Goal: Find contact information: Find contact information

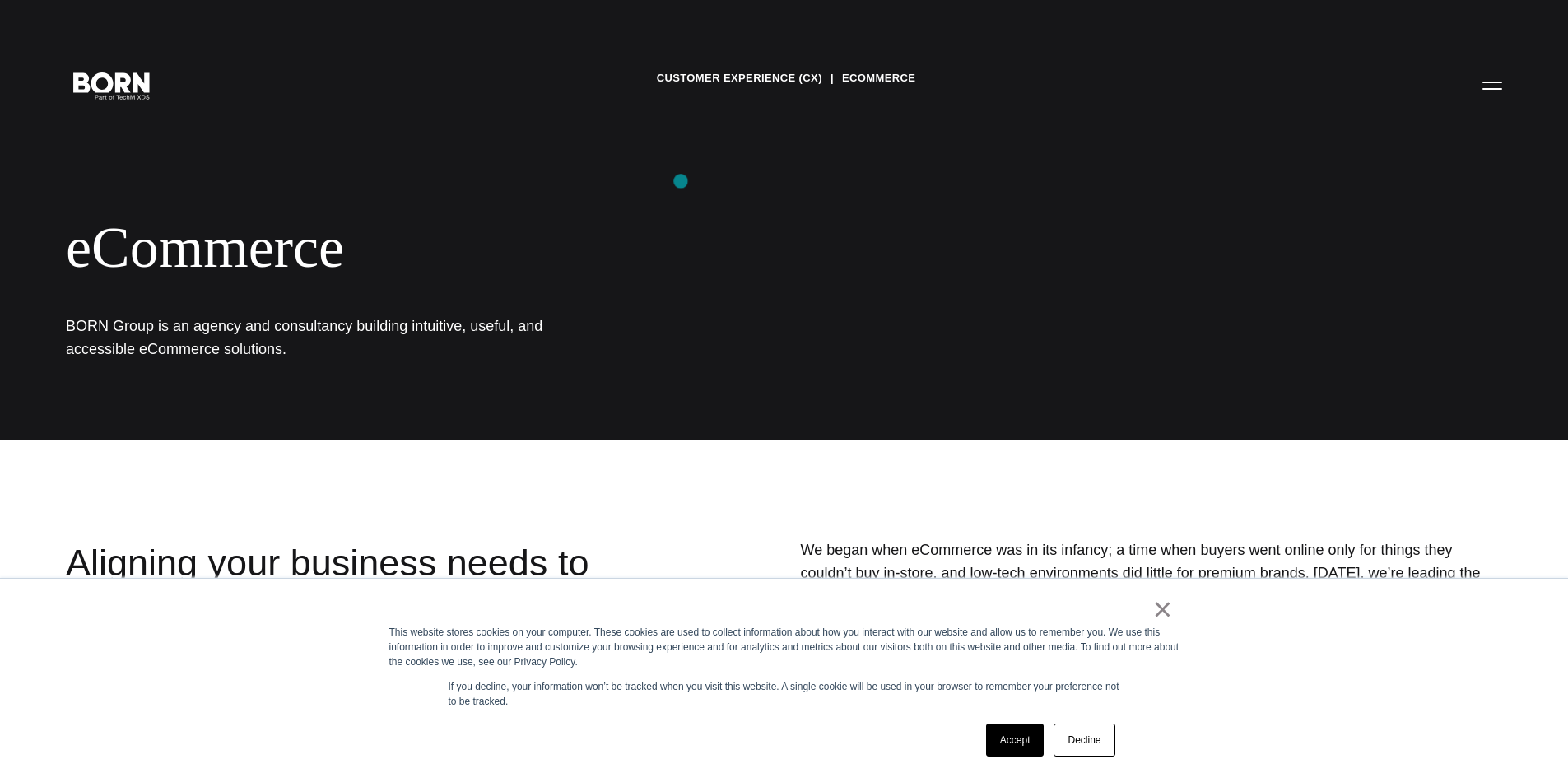
click at [680, 181] on div "Customer Experience (CX) eCommerce eCommerce BORN Group is an agency and consul…" at bounding box center [784, 220] width 1568 height 440
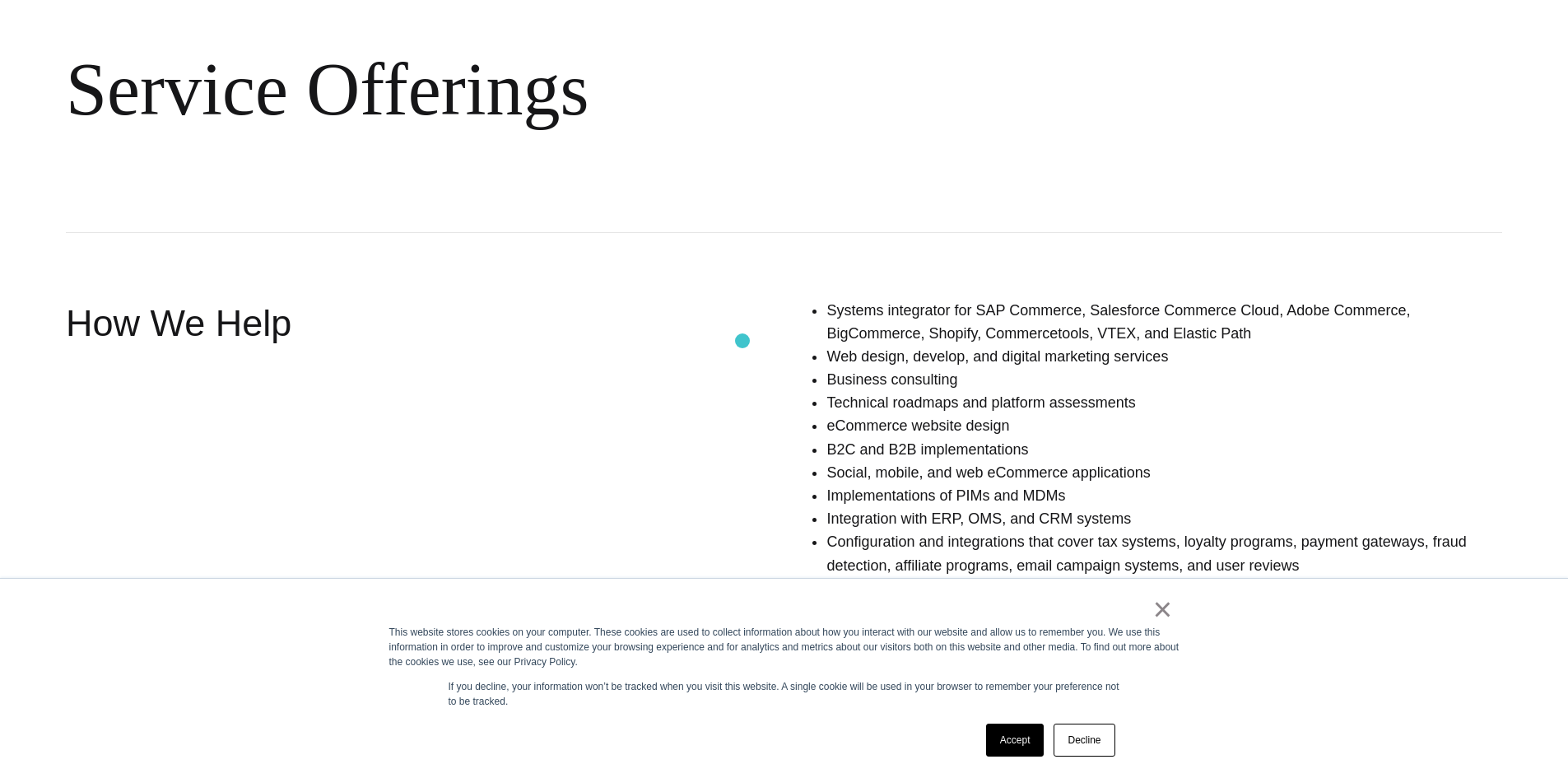
scroll to position [1070, 0]
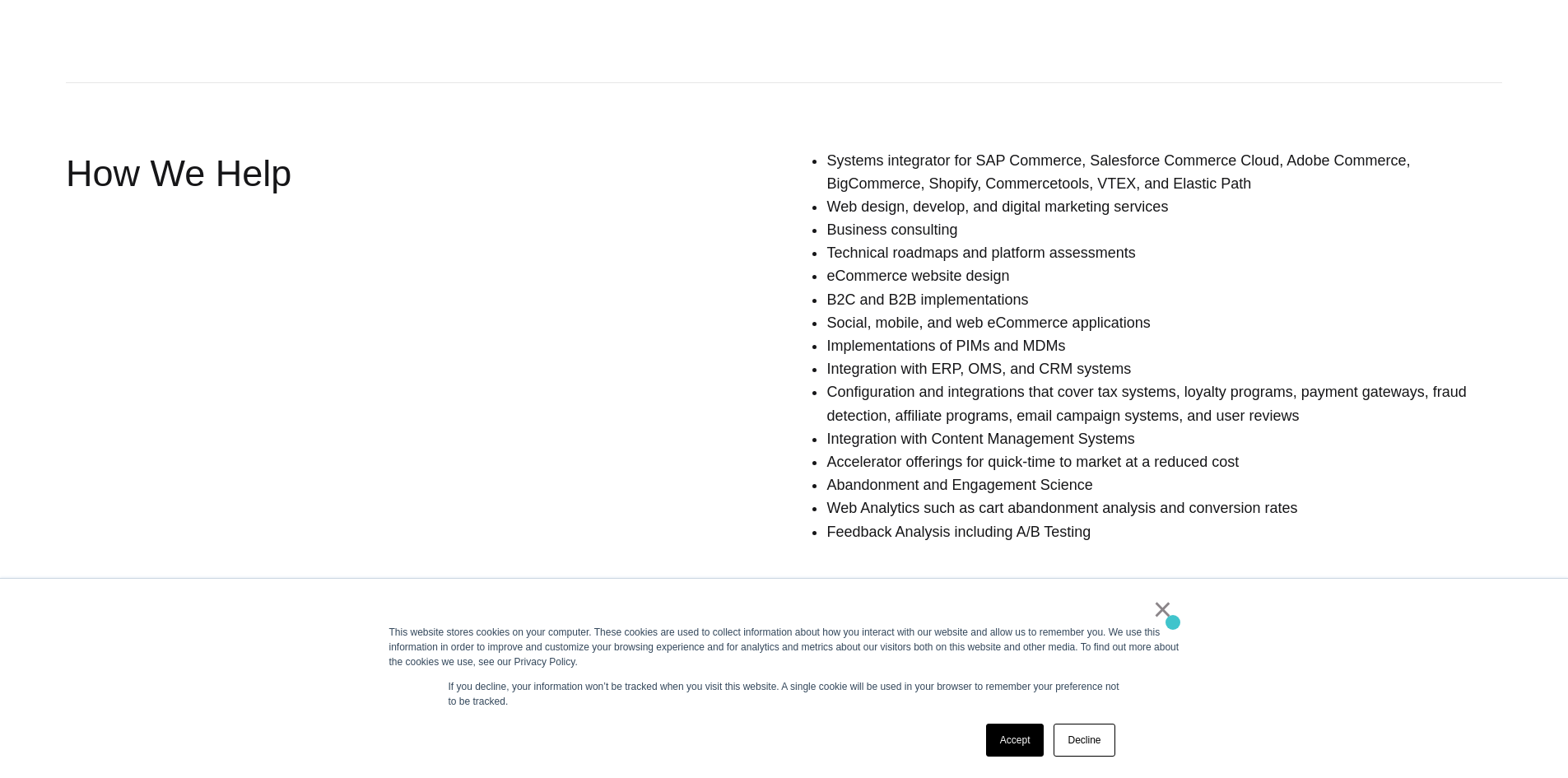
click at [1172, 623] on div "× This website stores cookies on your computer. These cookies are used to colle…" at bounding box center [784, 678] width 823 height 199
click at [1160, 616] on link "×" at bounding box center [1163, 609] width 20 height 15
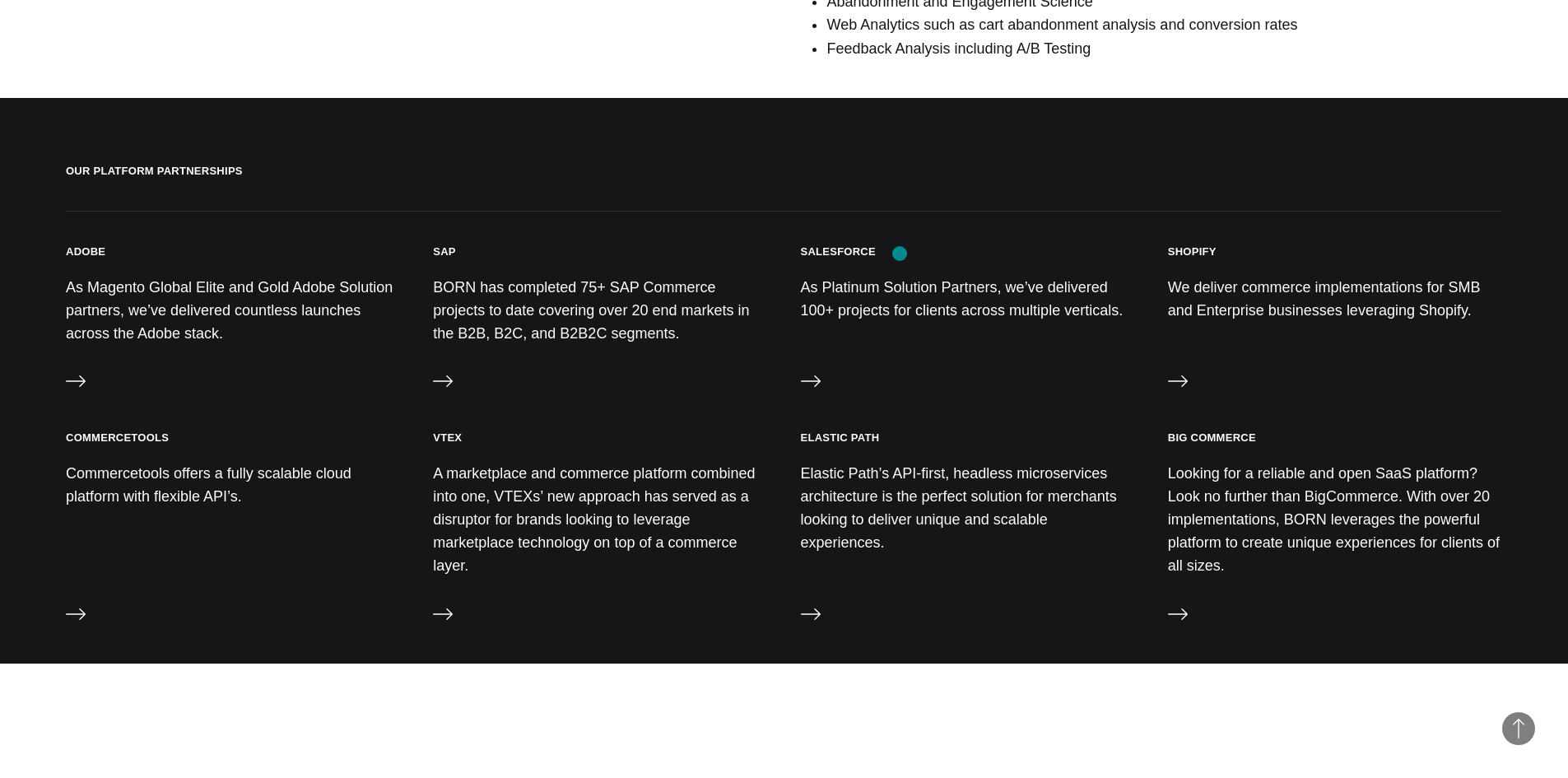
scroll to position [0, 0]
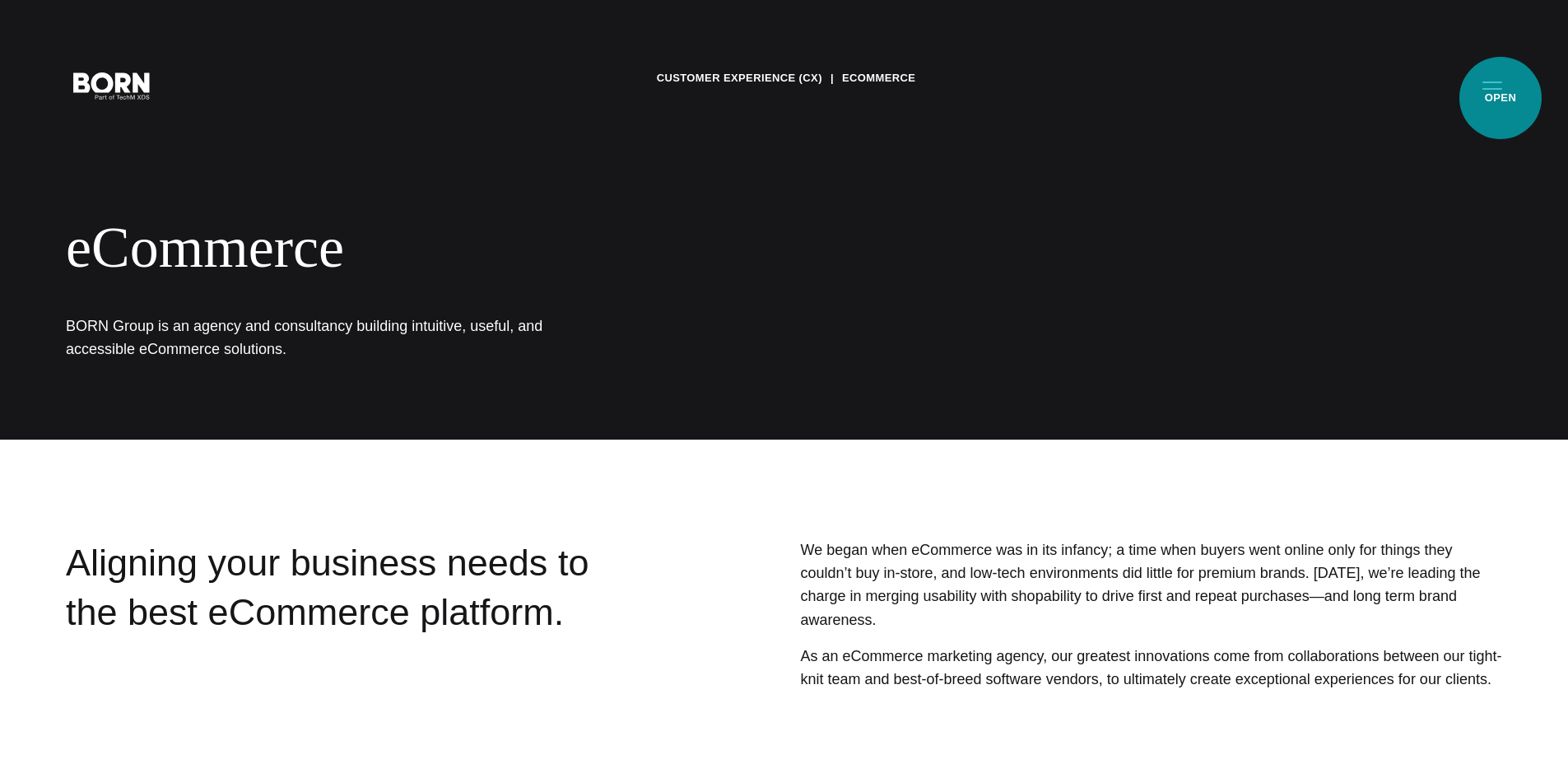
click at [1500, 98] on button "Primary Menu" at bounding box center [1492, 85] width 39 height 35
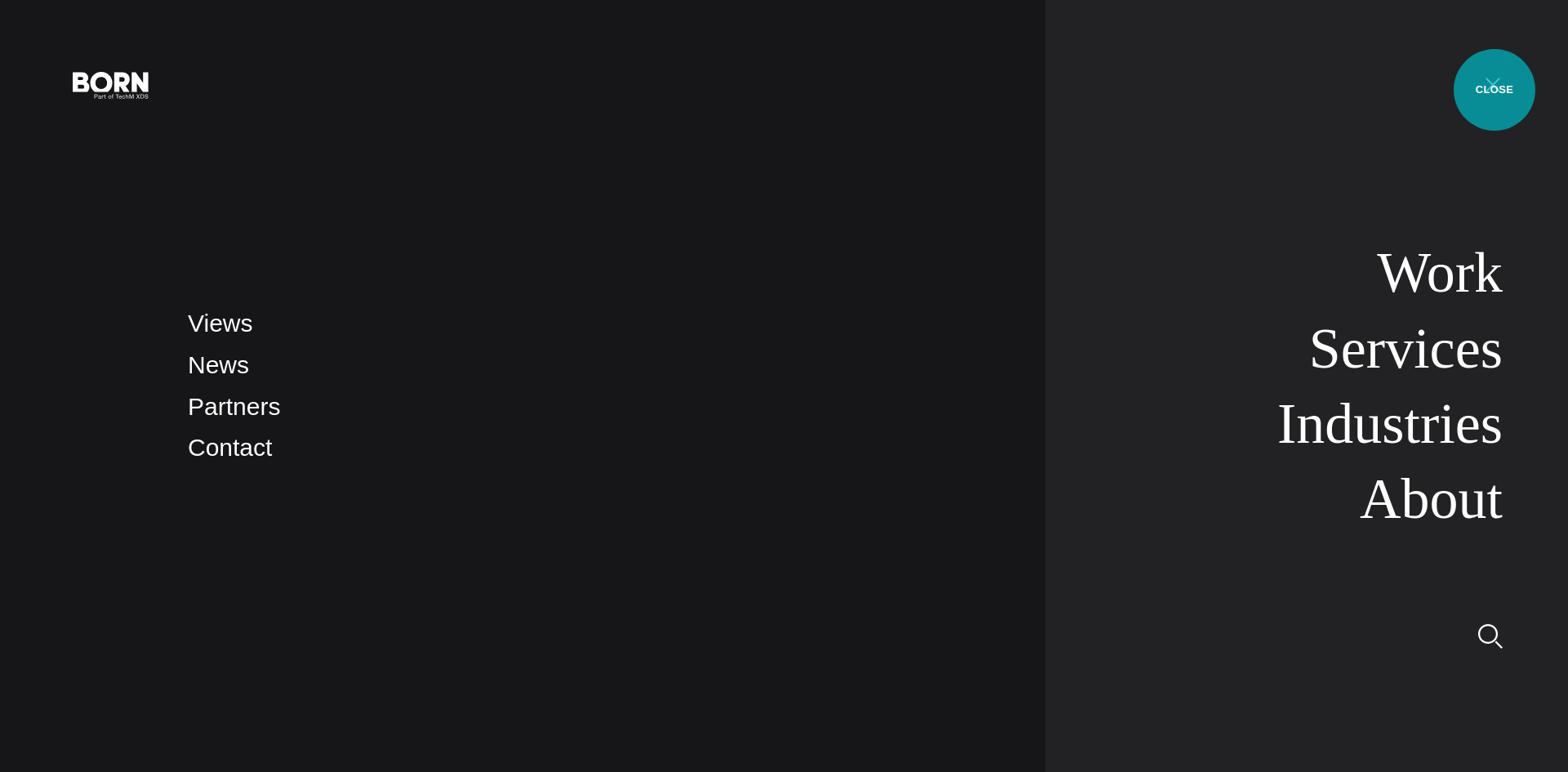
click at [1494, 90] on button "Primary Menu" at bounding box center [1492, 85] width 39 height 35
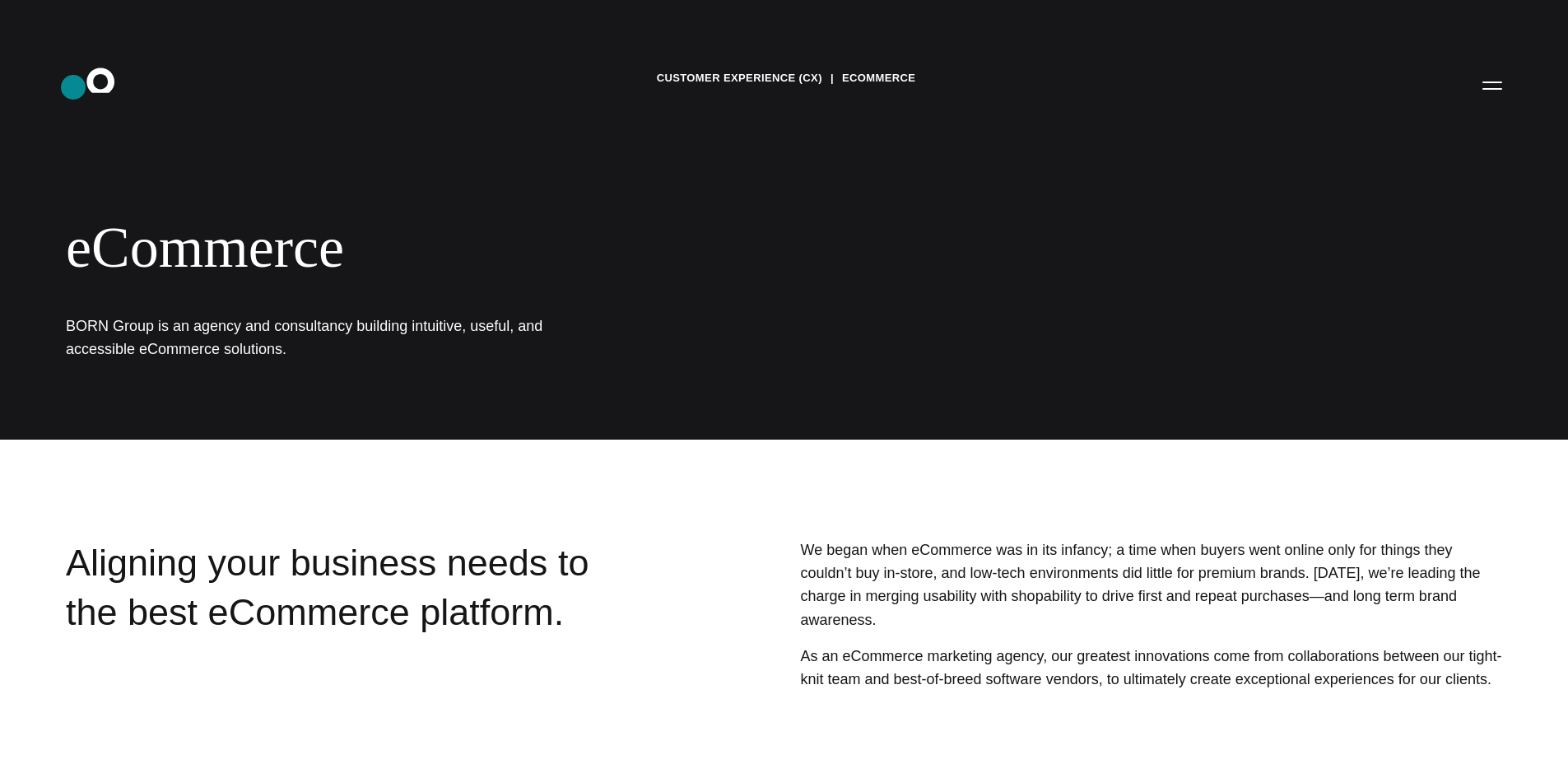
click at [81, 89] on icon ".st0{display:none;} .st1{display:inline;} .st2{font-family:'HelveticaNeue-Mediu…" at bounding box center [112, 85] width 106 height 43
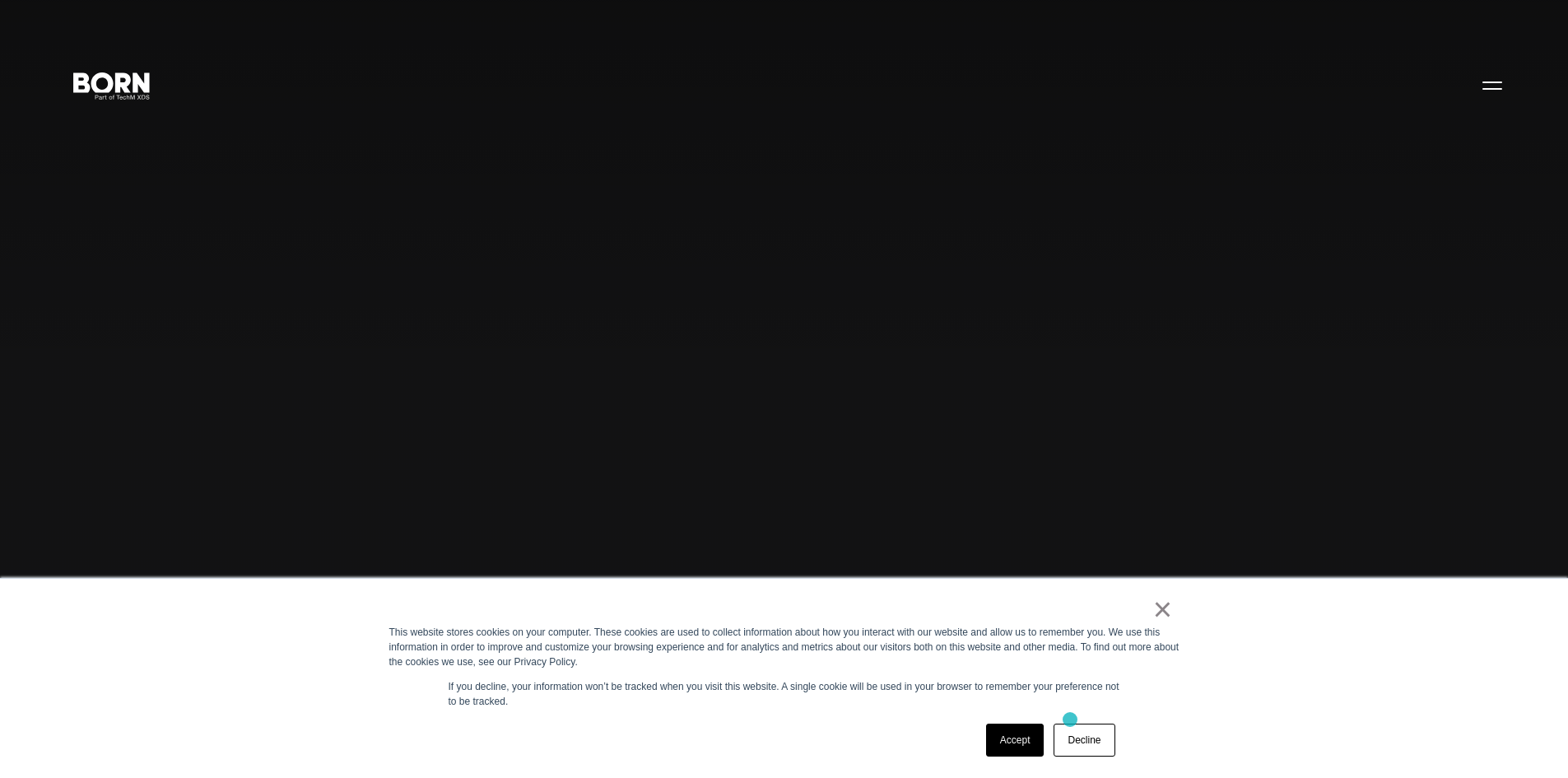
click at [1007, 739] on link "Accept" at bounding box center [1015, 740] width 59 height 33
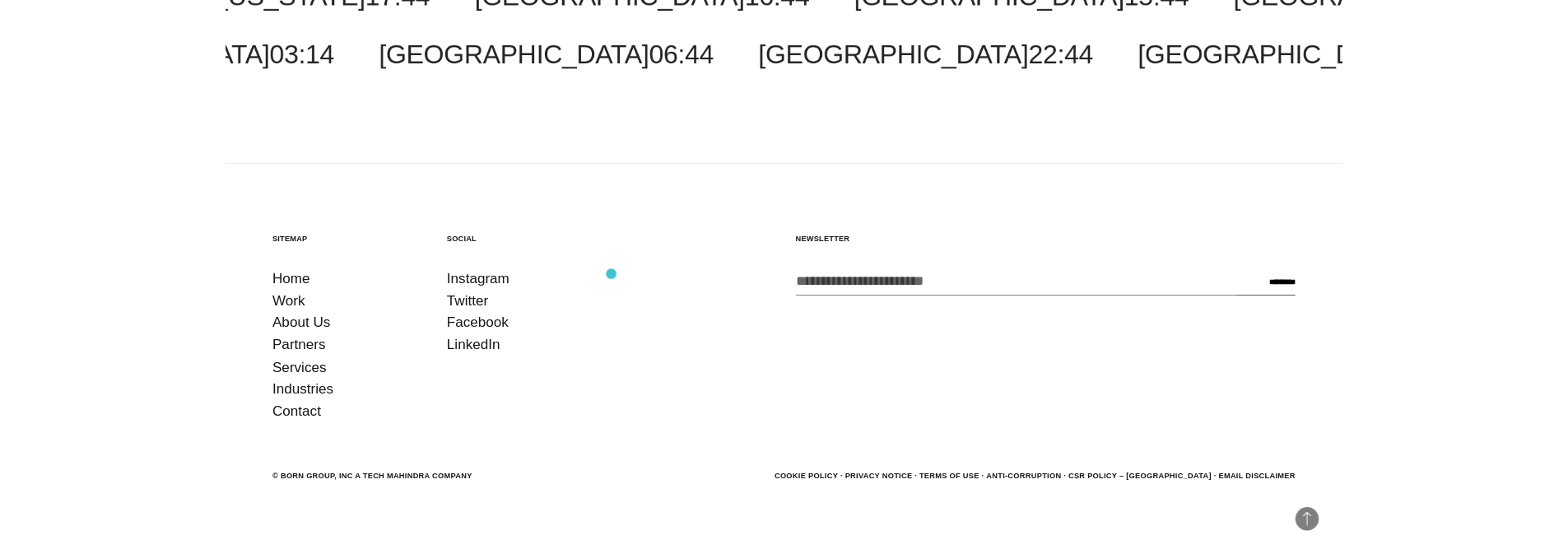
scroll to position [4213, 0]
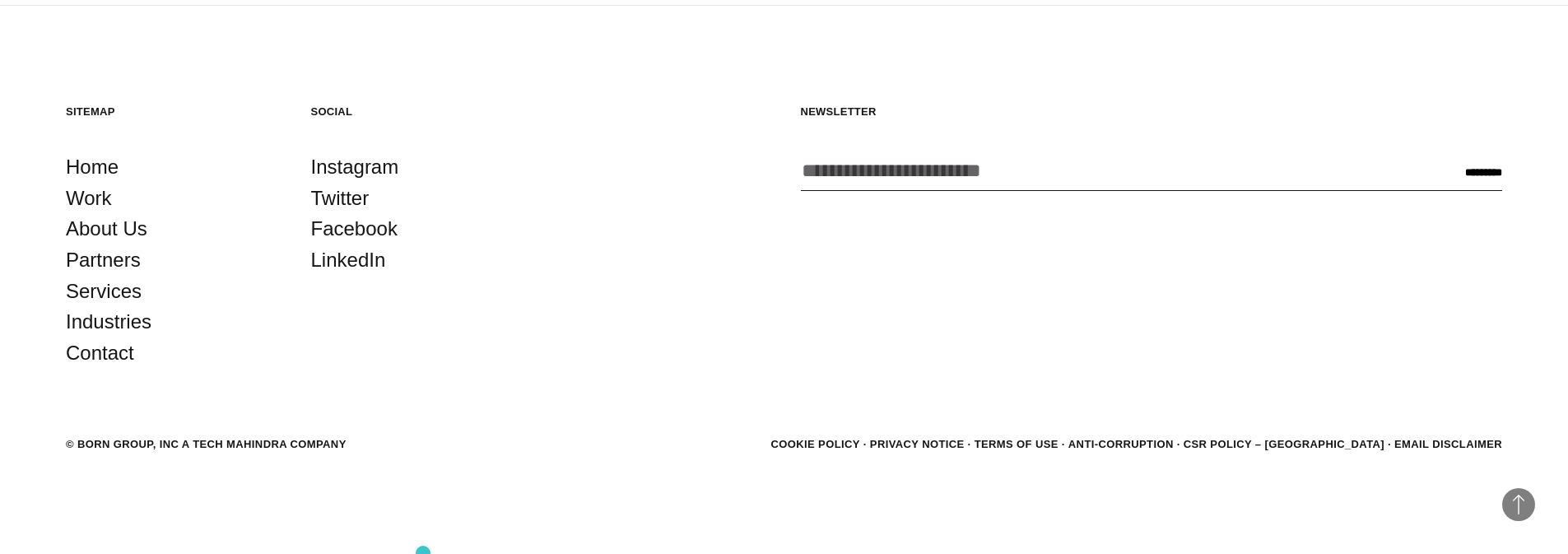
click at [507, 423] on footer "Back to Top Sitemap Home Work About Us Partners Services Industries Contact Soc…" at bounding box center [784, 280] width 1568 height 549
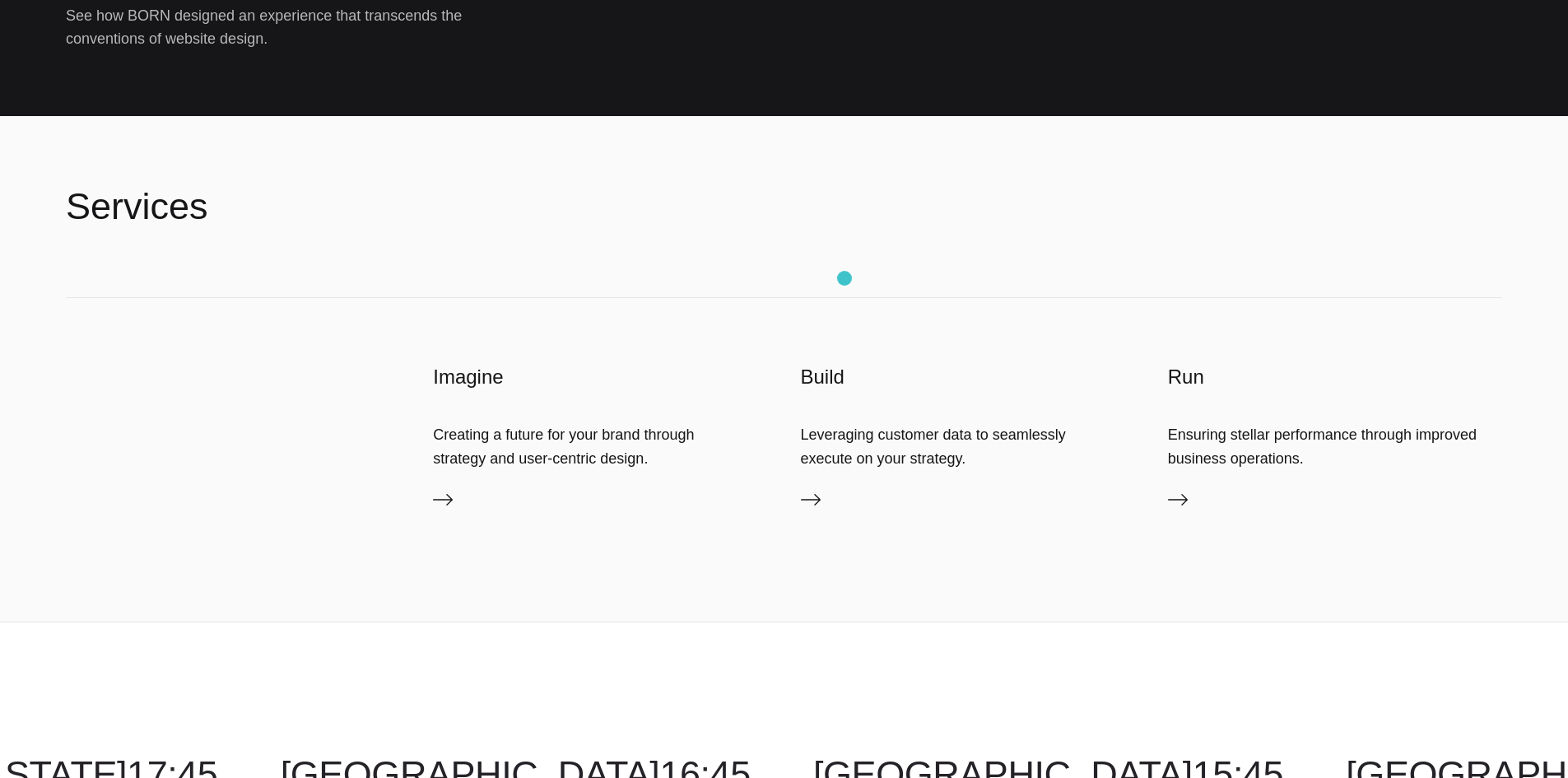
scroll to position [5332, 0]
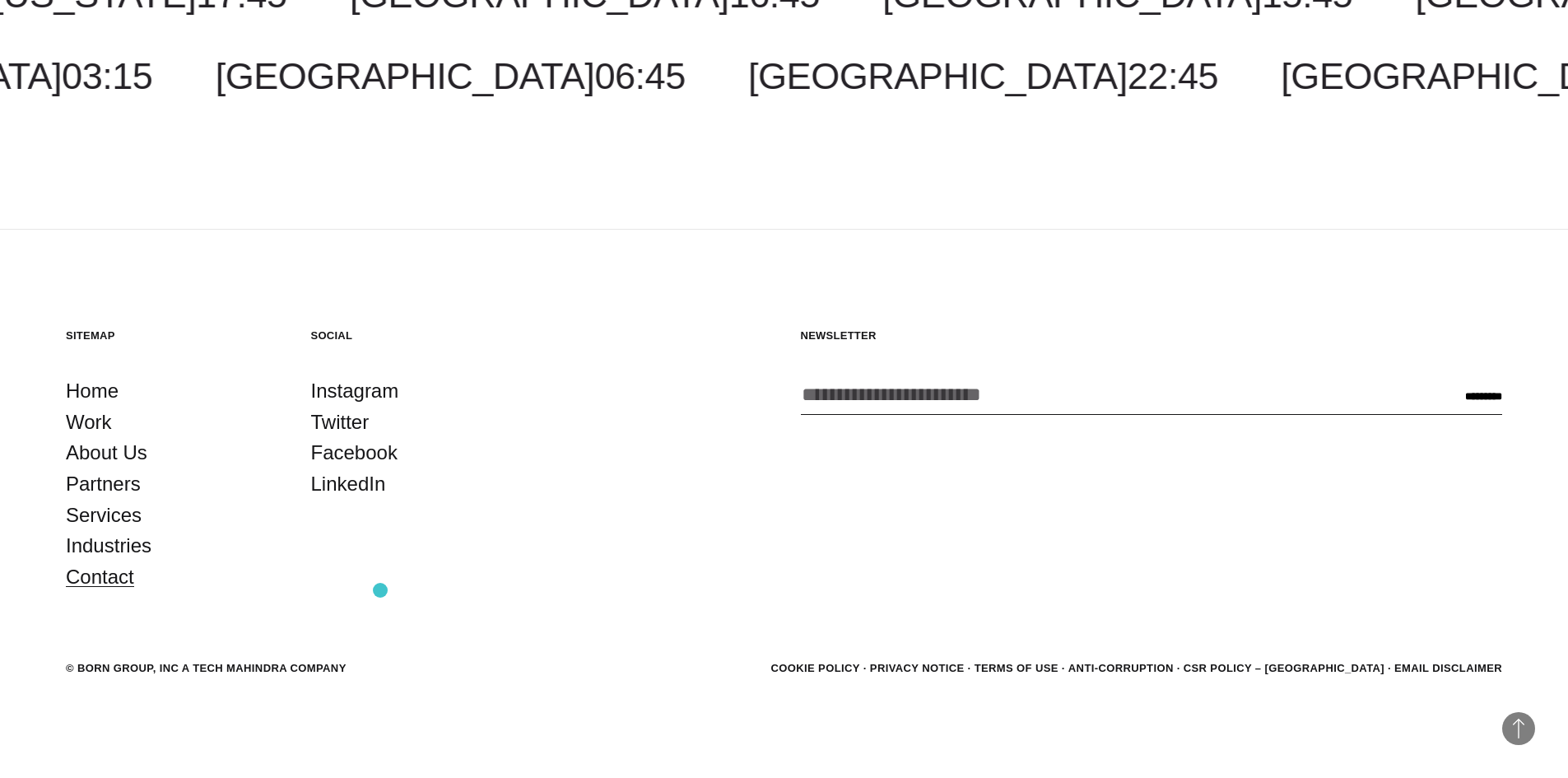
drag, startPoint x: 380, startPoint y: 591, endPoint x: 91, endPoint y: 563, distance: 290.4
click at [75, 592] on footer "Back to Top Sitemap Home Work About Us Partners Services Industries Contact Soc…" at bounding box center [784, 504] width 1568 height 549
click at [93, 580] on link "Contact" at bounding box center [100, 577] width 68 height 31
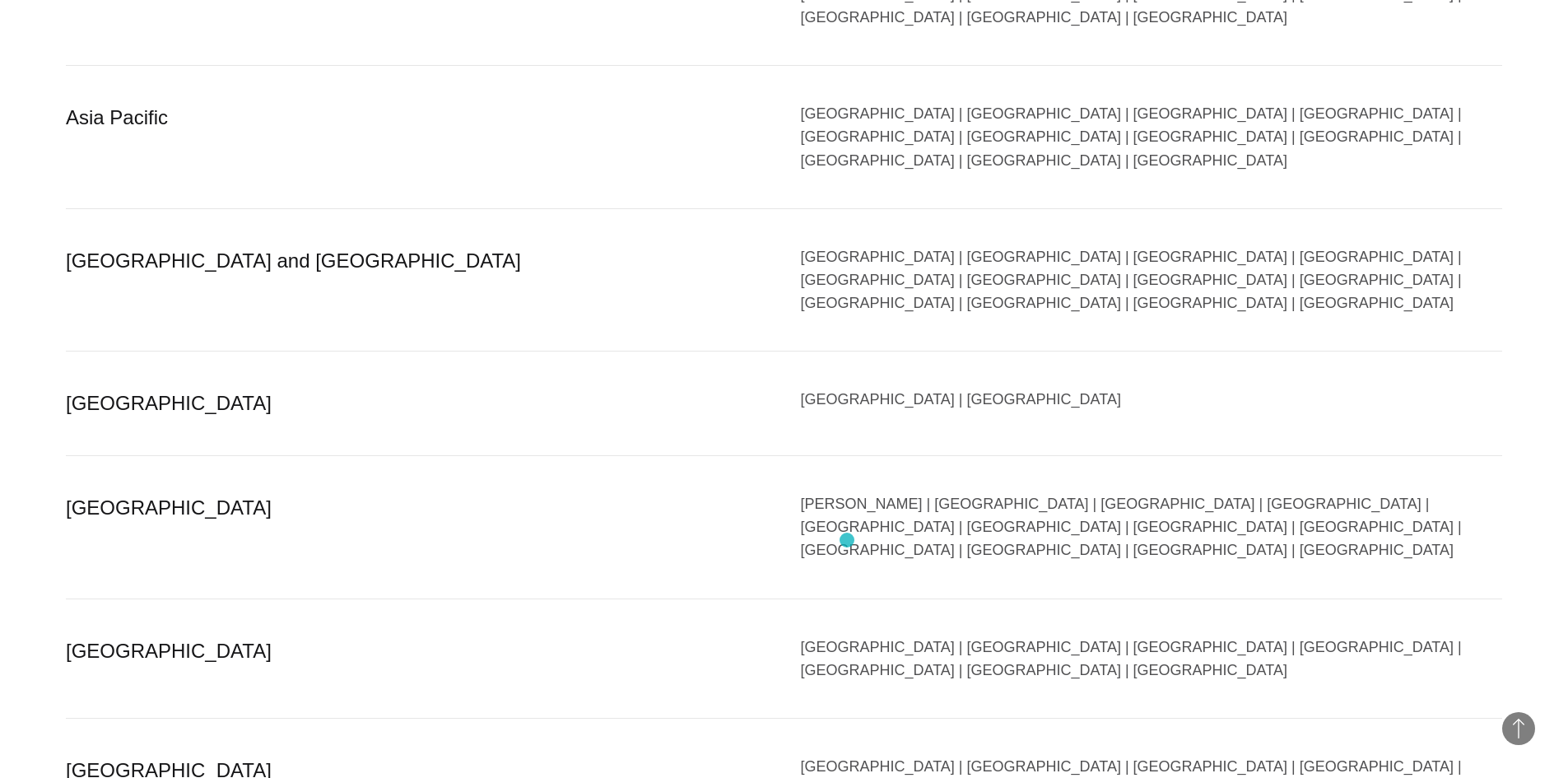
scroll to position [3211, 0]
click at [1094, 635] on div "[GEOGRAPHIC_DATA] | [GEOGRAPHIC_DATA] | [GEOGRAPHIC_DATA] | [GEOGRAPHIC_DATA] |…" at bounding box center [1151, 658] width 702 height 46
click at [1102, 635] on div "[GEOGRAPHIC_DATA] | [GEOGRAPHIC_DATA] | [GEOGRAPHIC_DATA] | [GEOGRAPHIC_DATA] |…" at bounding box center [1151, 658] width 702 height 46
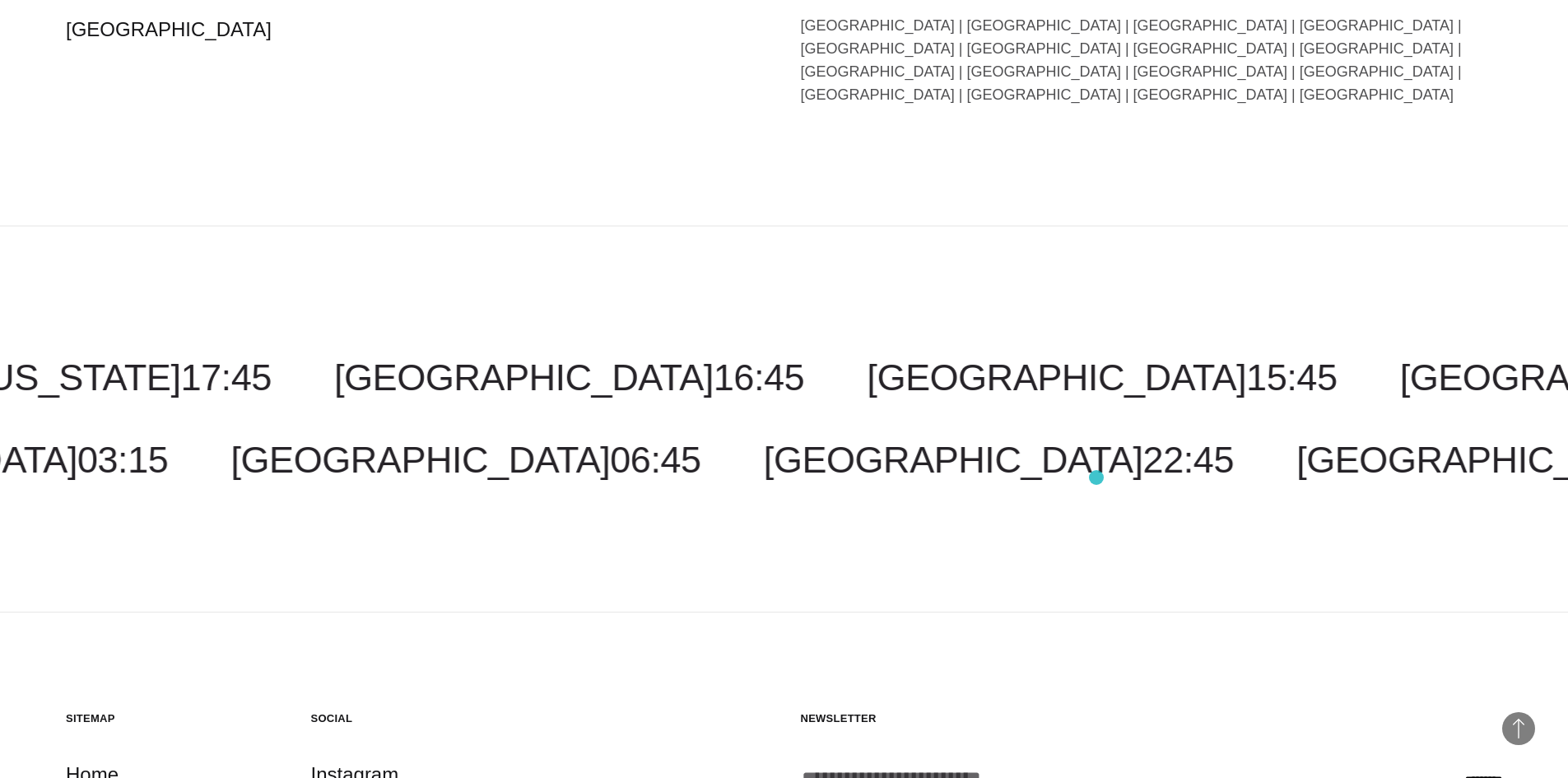
scroll to position [3952, 0]
